Goal: Task Accomplishment & Management: Manage account settings

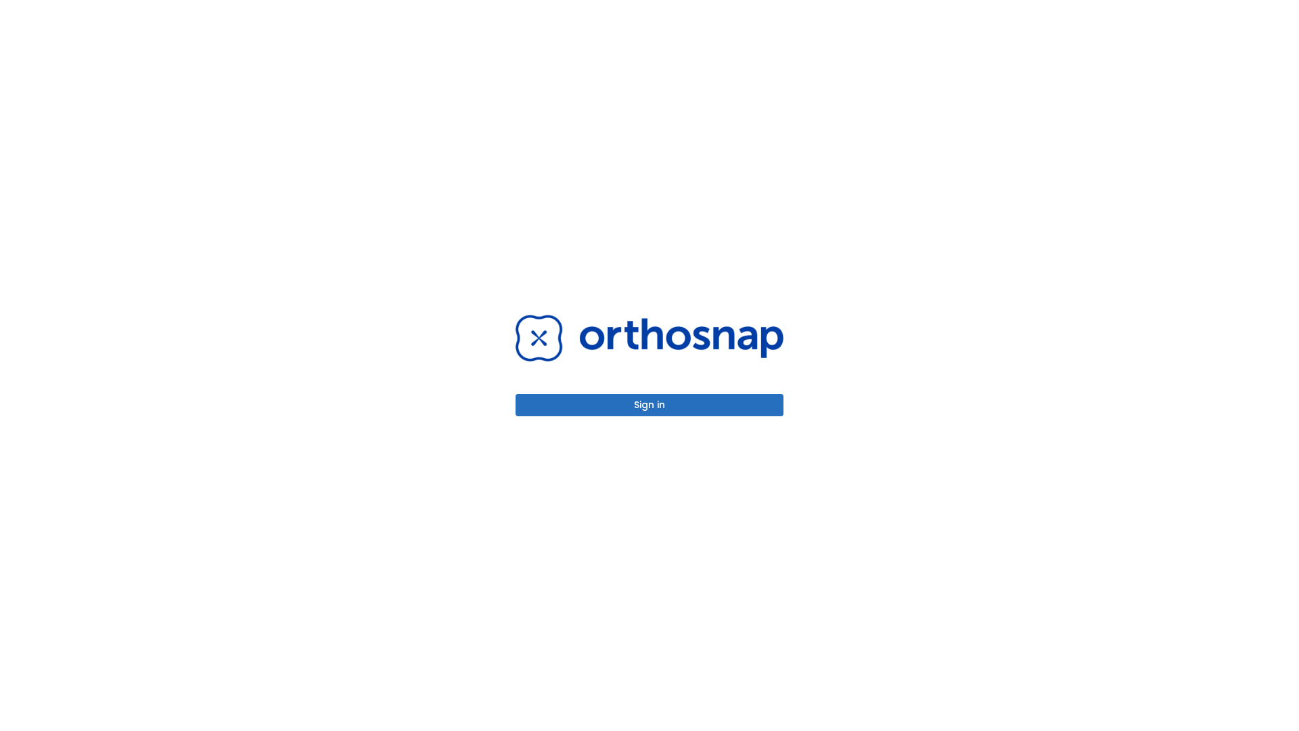
click at [650, 405] on button "Sign in" at bounding box center [650, 405] width 268 height 22
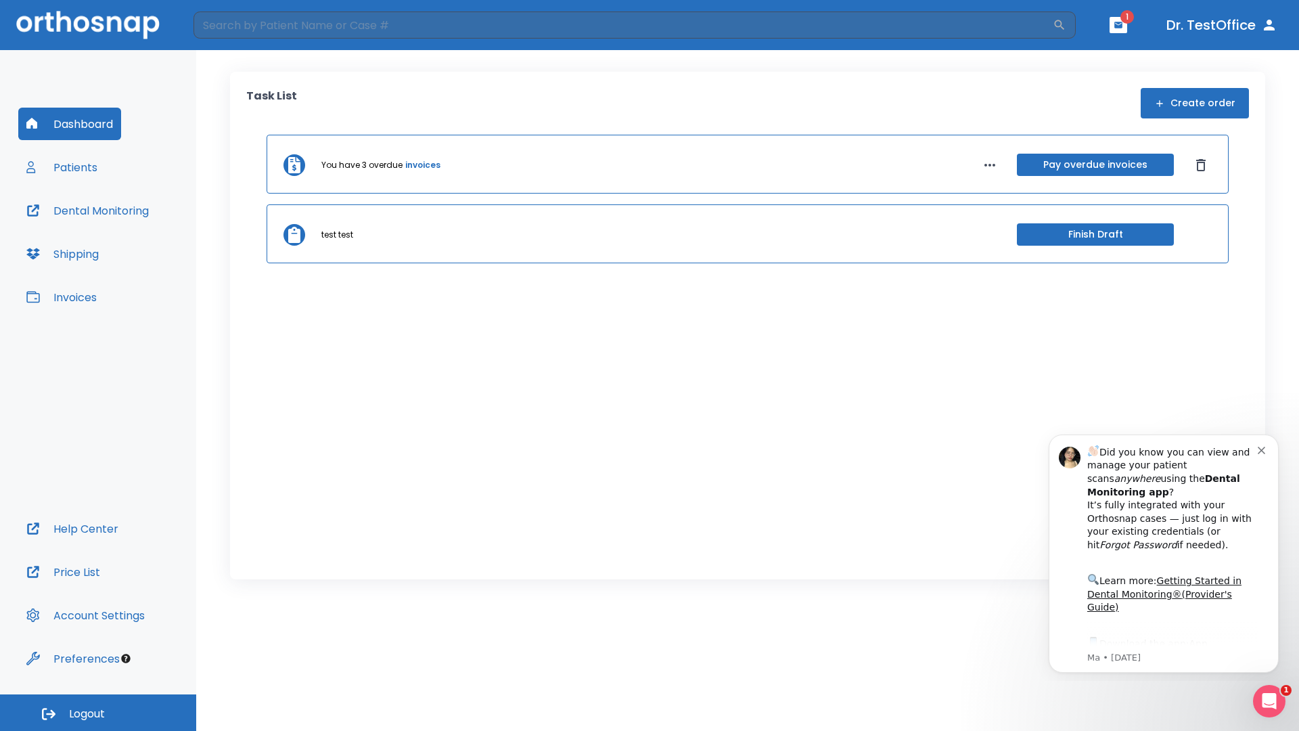
click at [98, 713] on span "Logout" at bounding box center [87, 713] width 36 height 15
